Goal: Find specific page/section: Find specific page/section

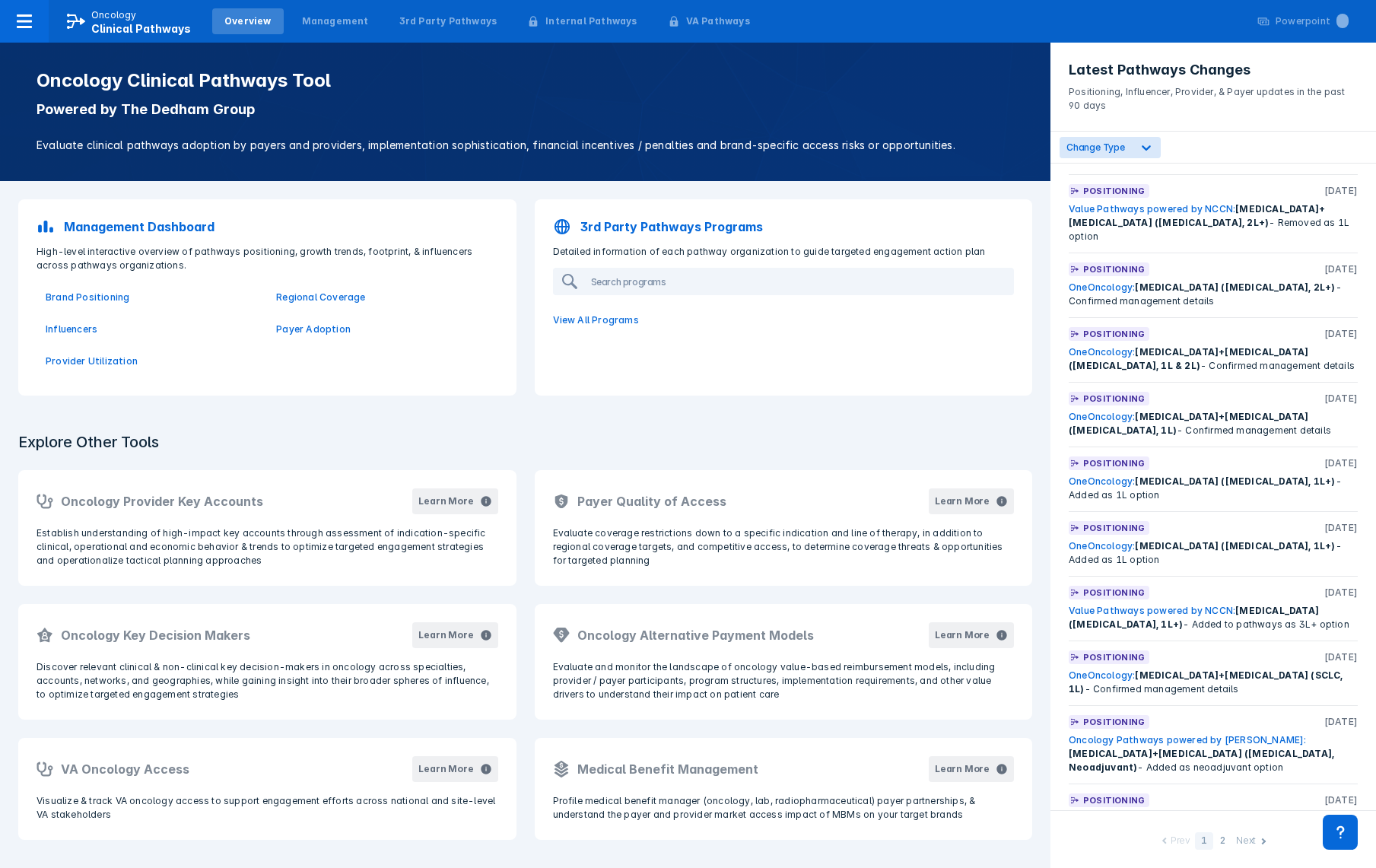
scroll to position [2606, 0]
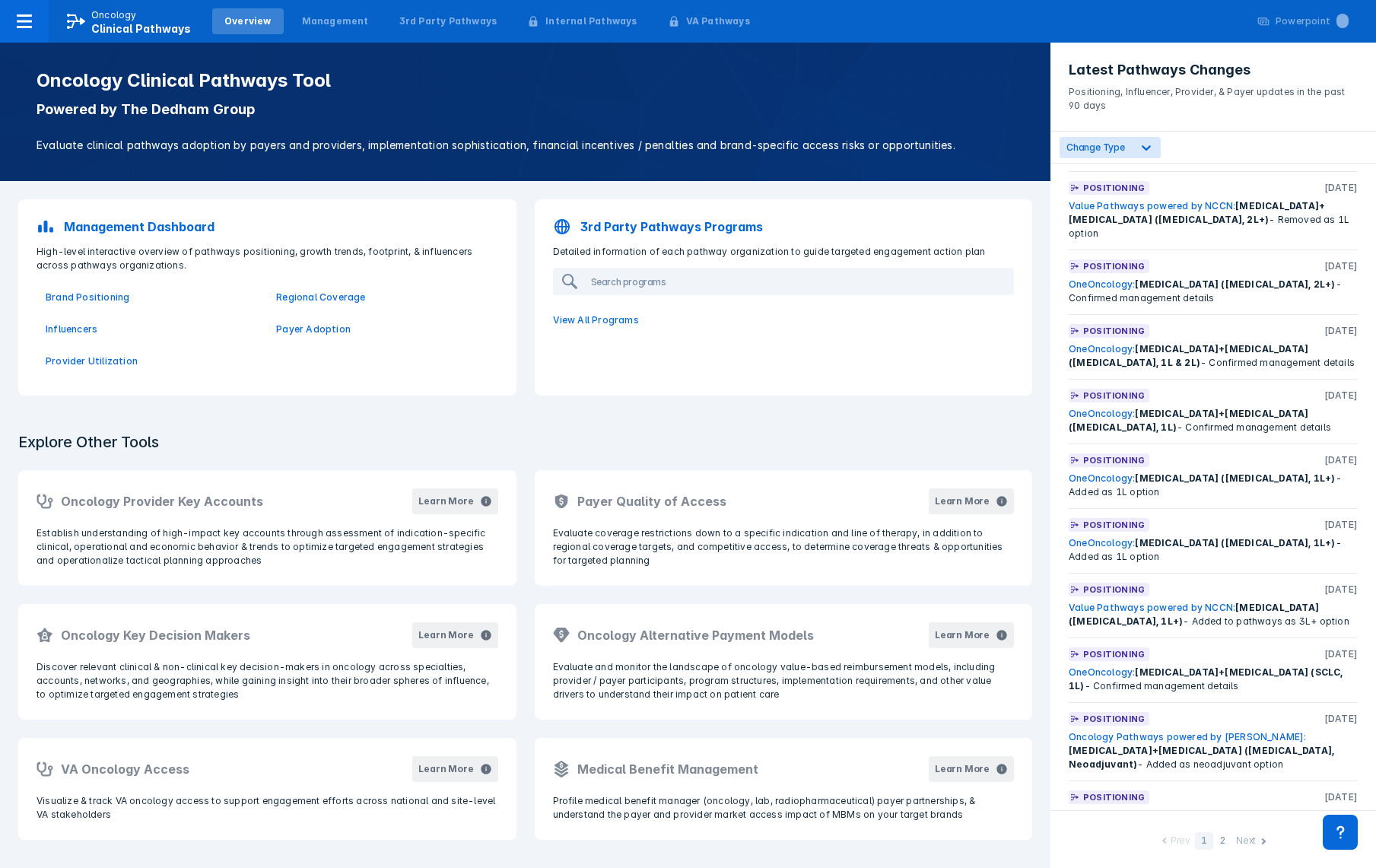
drag, startPoint x: 1320, startPoint y: 640, endPoint x: 1061, endPoint y: 622, distance: 259.6
click at [1061, 622] on div "Positioning [DATE] Oncology Pathways powered by [PERSON_NAME]: [MEDICAL_DATA] H…" at bounding box center [1213, 486] width 325 height 647
copy div "ClinicalPath: [MEDICAL_DATA]+[MEDICAL_DATA] ([MEDICAL_DATA], Neoadjuvant & [MED…"
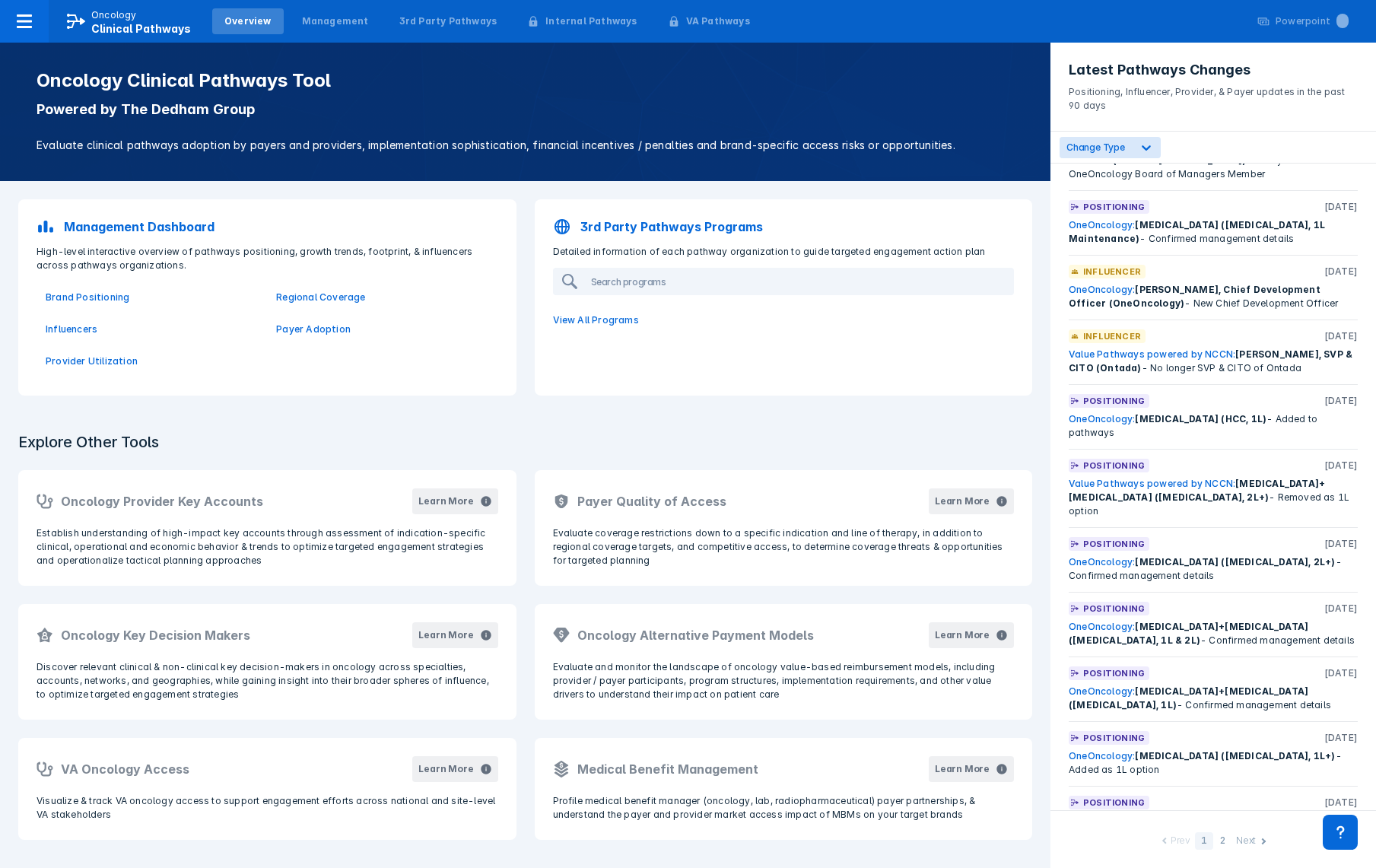
scroll to position [2274, 0]
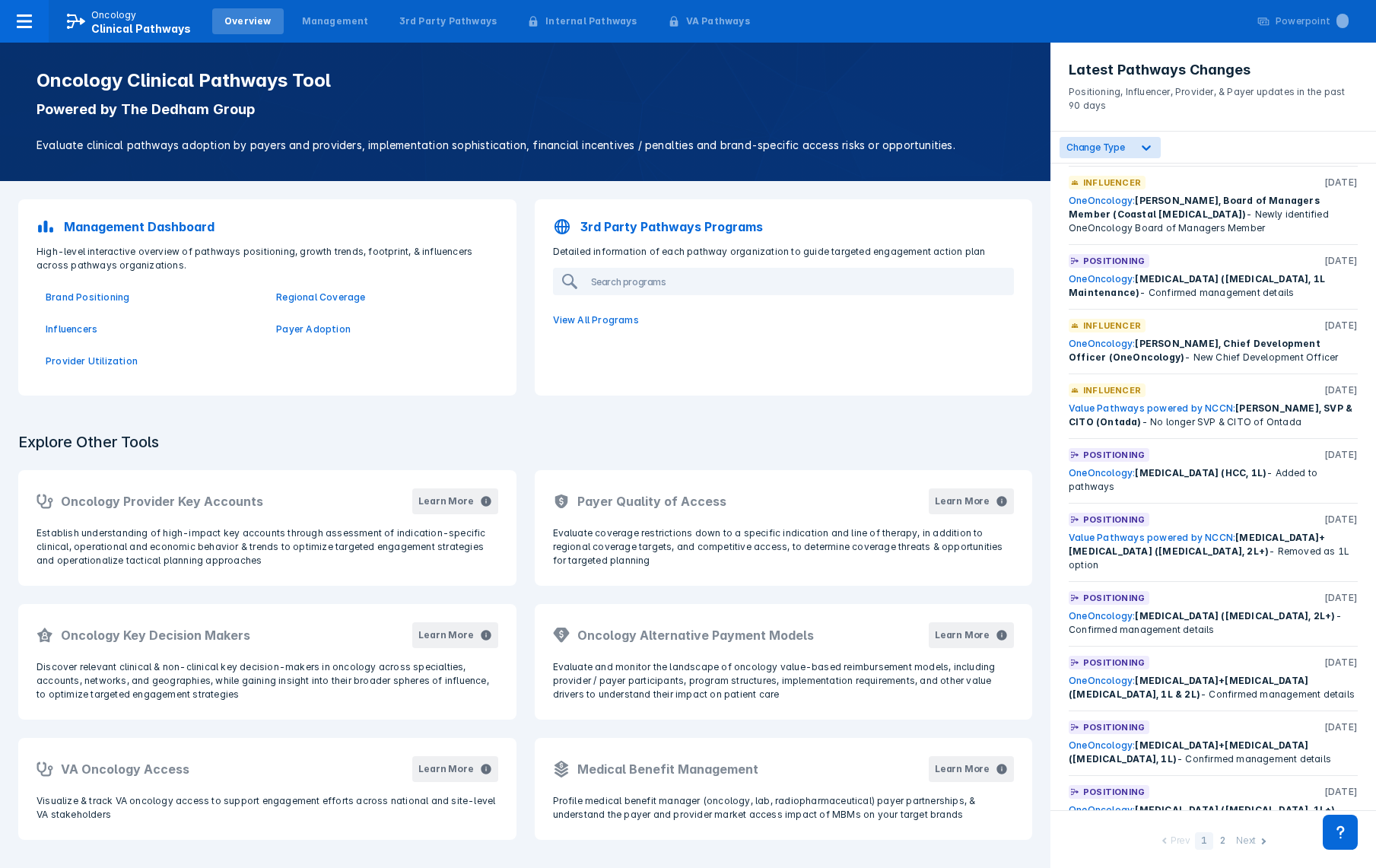
click at [1247, 838] on div "Next" at bounding box center [1245, 842] width 19 height 16
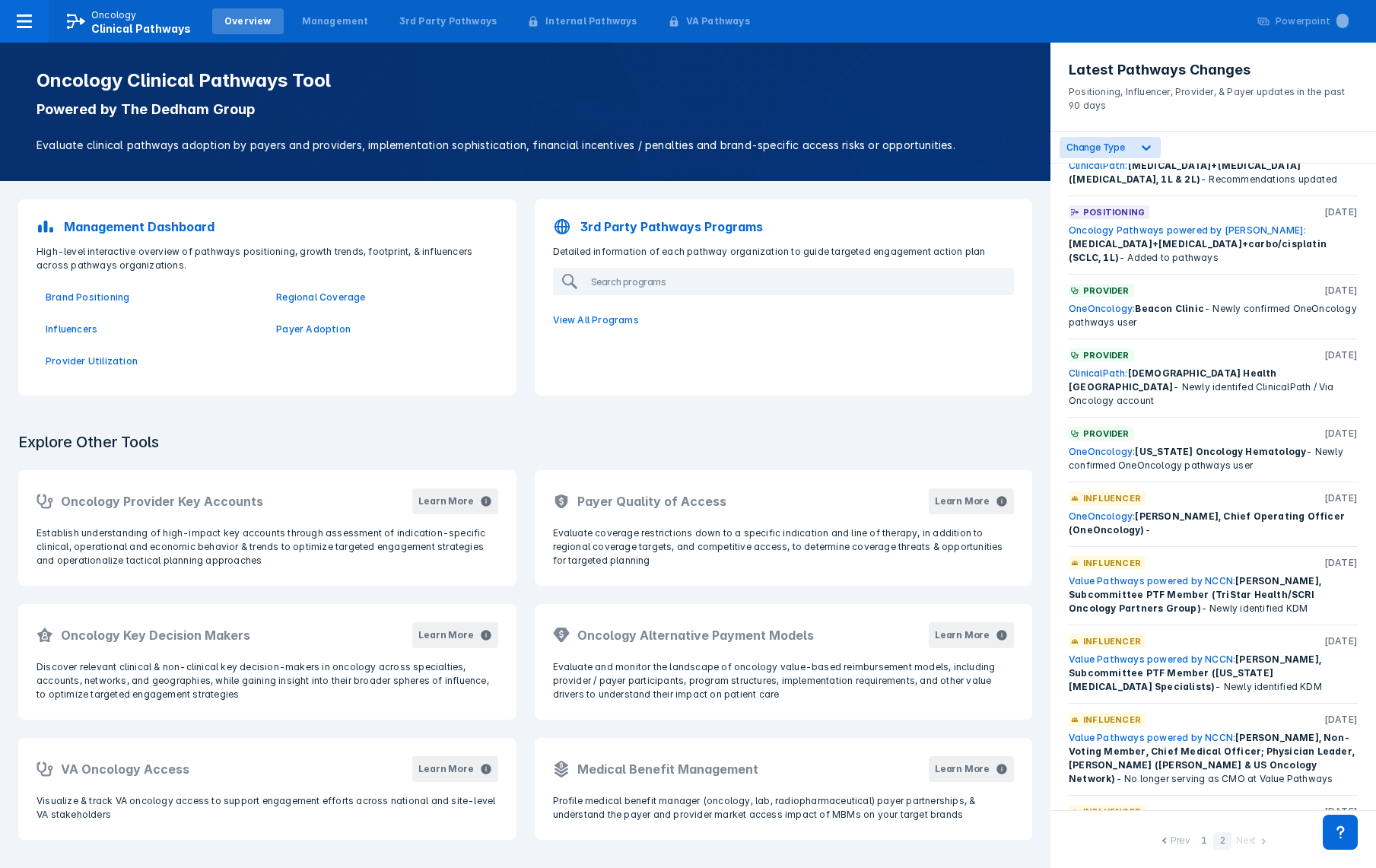
scroll to position [889, 0]
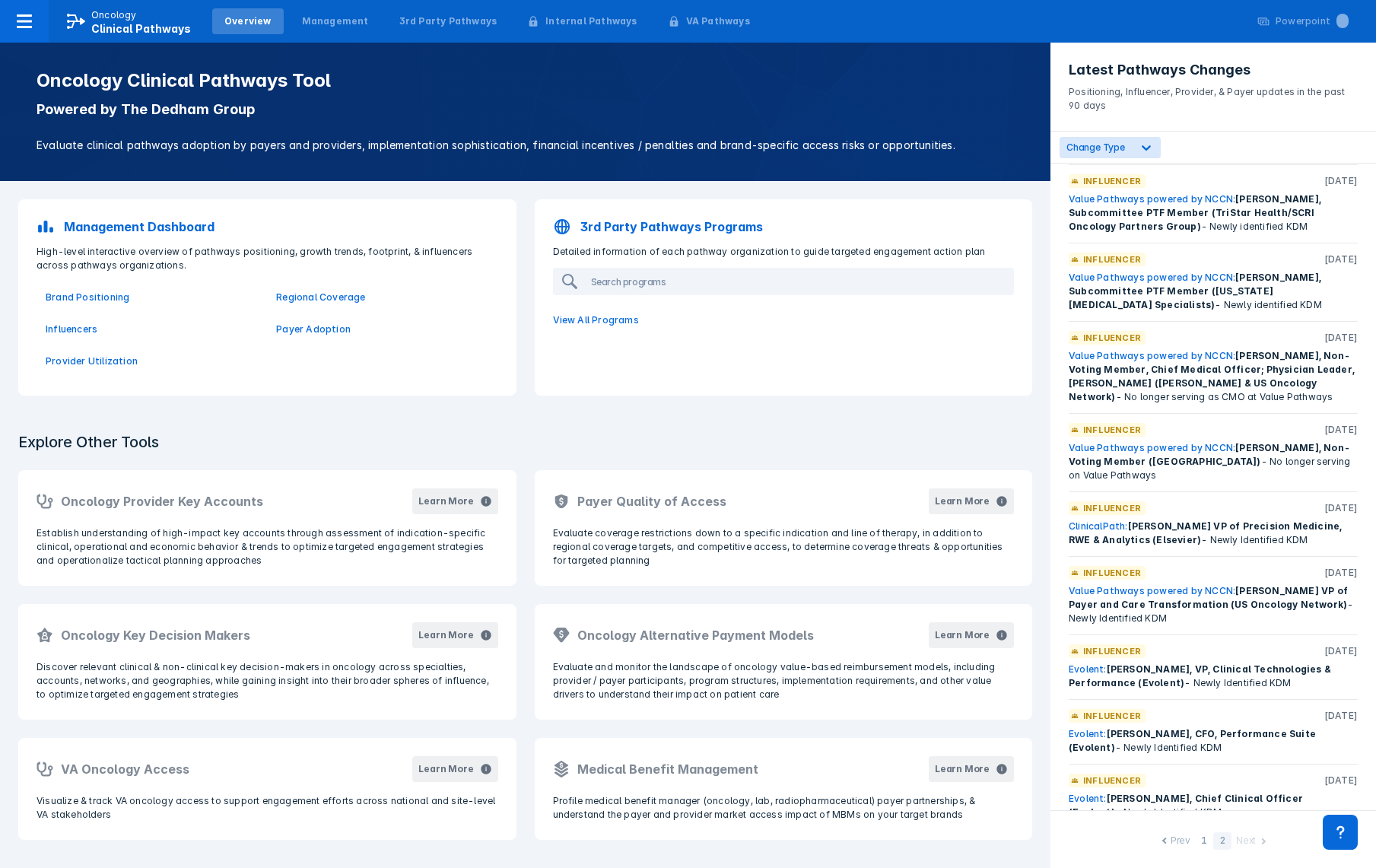
click at [1243, 840] on div "Next" at bounding box center [1245, 842] width 19 height 16
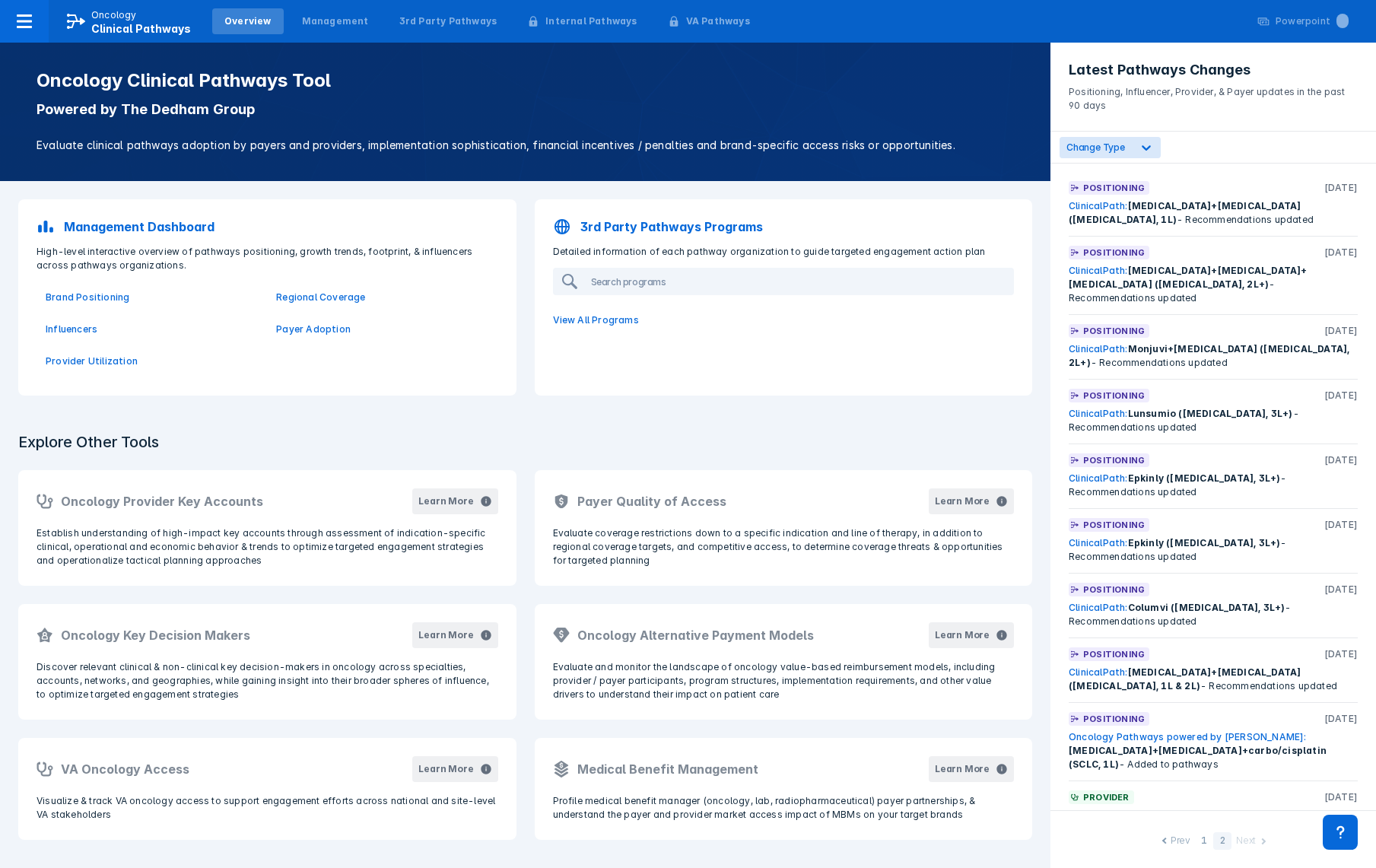
scroll to position [0, 0]
click at [1146, 152] on icon at bounding box center [1146, 147] width 15 height 15
click at [1080, 301] on input "Positioning" at bounding box center [1079, 299] width 10 height 10
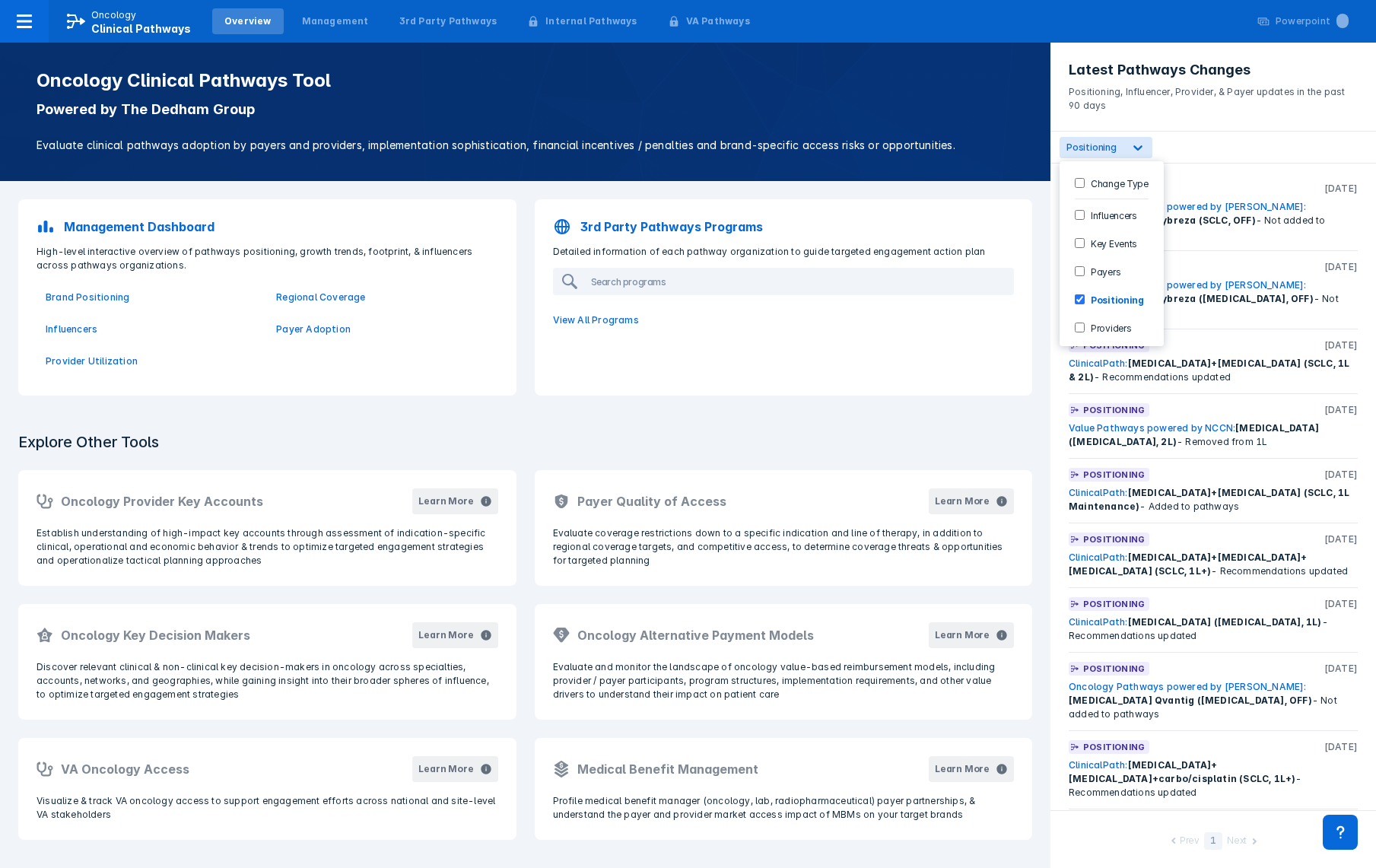
click at [1103, 842] on div "Prev 1 Next" at bounding box center [1213, 839] width 325 height 58
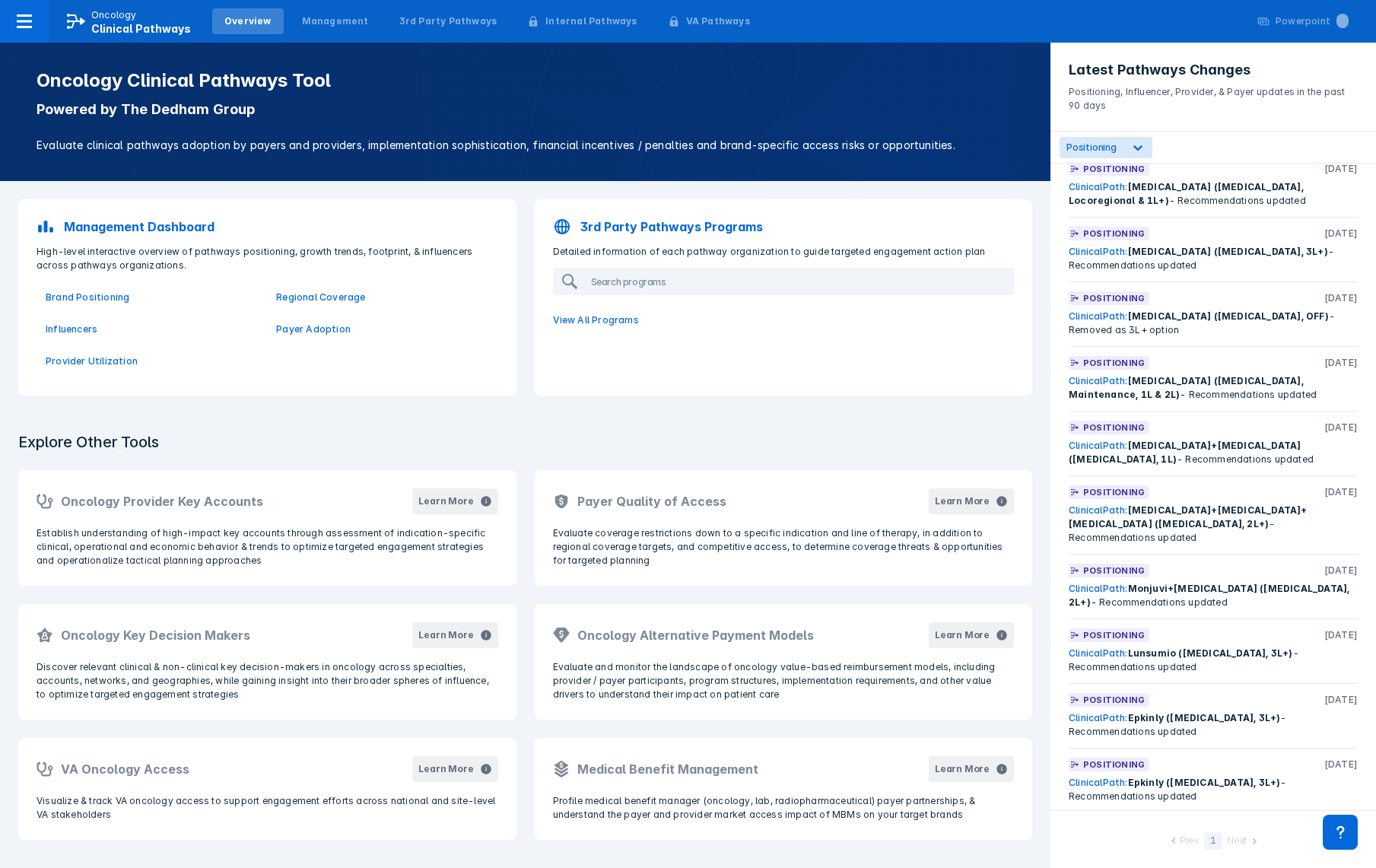
scroll to position [2322, 0]
